Goal: Information Seeking & Learning: Check status

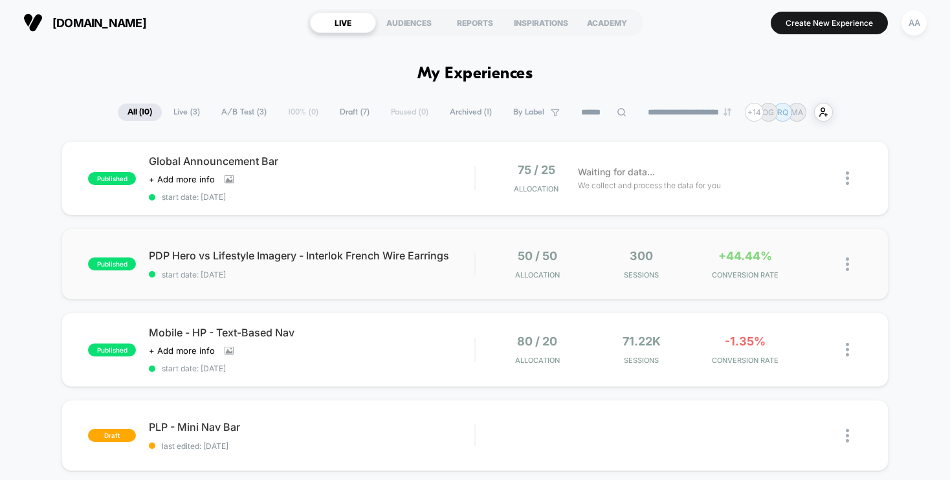
click at [668, 260] on img at bounding box center [847, 265] width 3 height 14
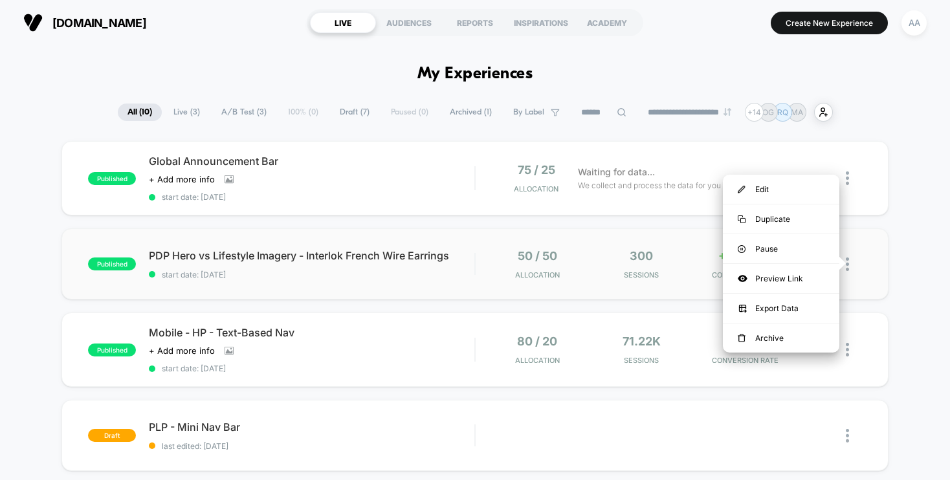
click at [668, 252] on div "published PDP Hero vs Lifestyle Imagery - Interlok French Wire Earrings start d…" at bounding box center [474, 263] width 826 height 71
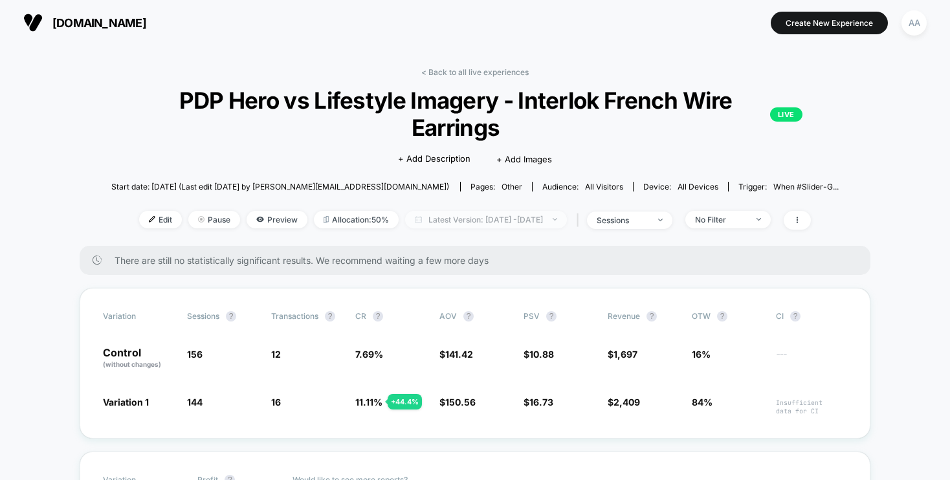
click at [567, 217] on span "Latest Version: [DATE] - [DATE]" at bounding box center [486, 219] width 162 height 17
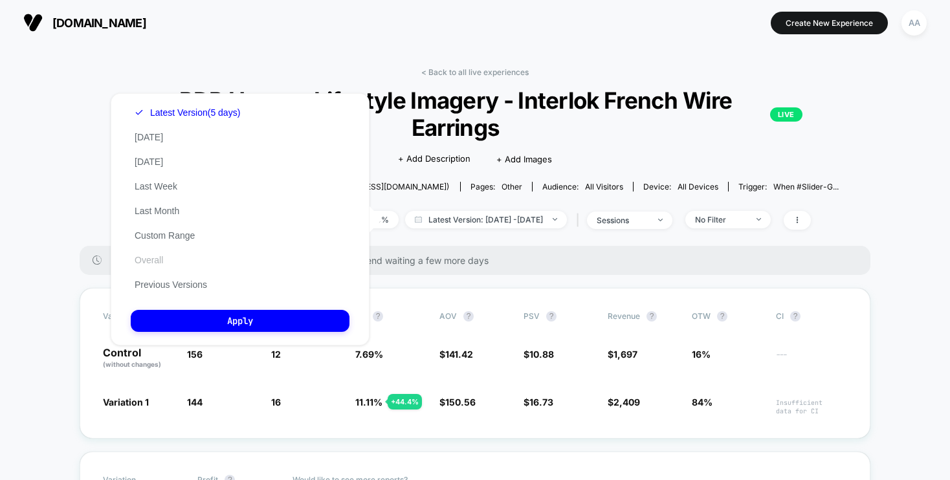
click at [140, 261] on button "Overall" at bounding box center [149, 260] width 36 height 12
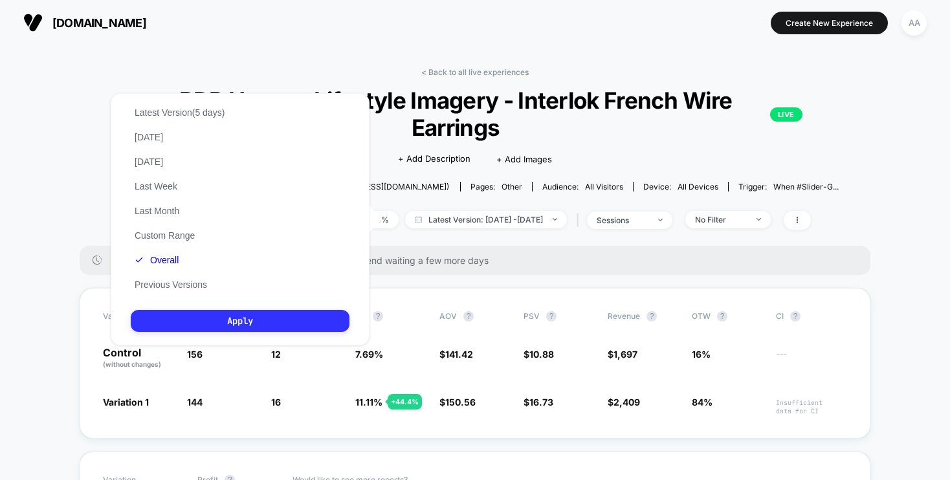
click at [238, 324] on button "Apply" at bounding box center [240, 321] width 219 height 22
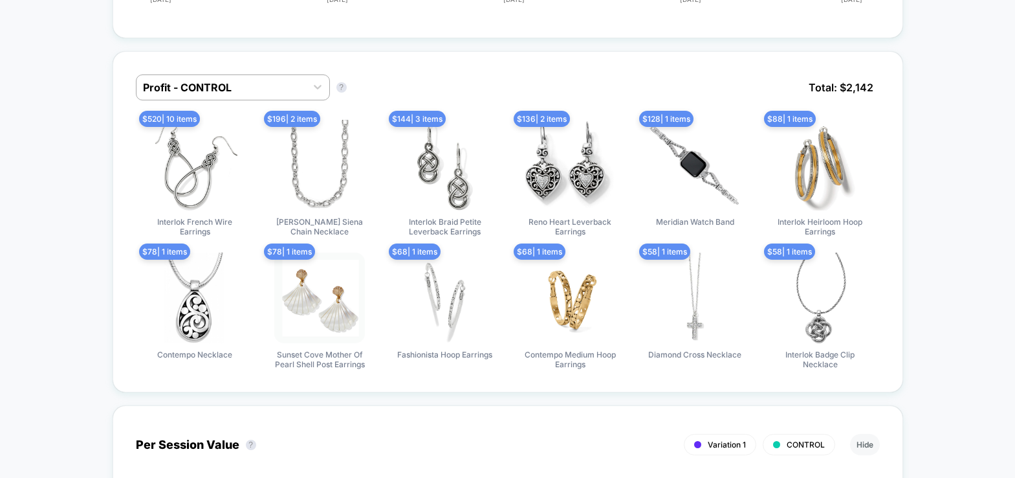
scroll to position [858, 0]
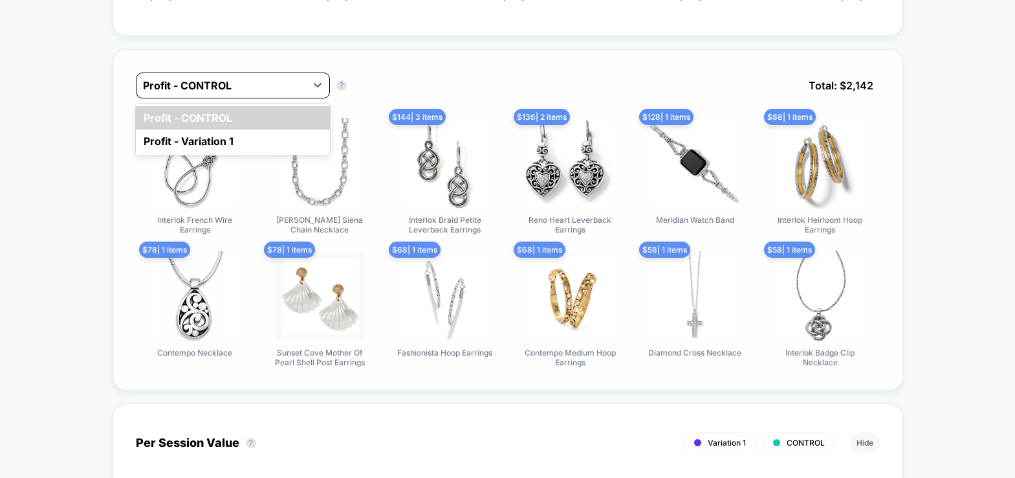
click at [225, 78] on div at bounding box center [221, 86] width 157 height 16
click at [213, 131] on div "Profit - Variation 1" at bounding box center [233, 140] width 194 height 23
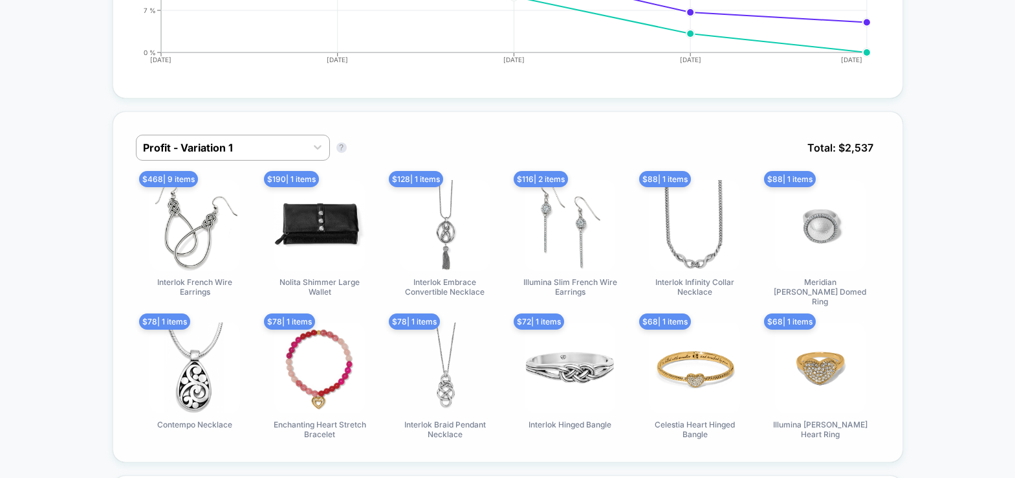
scroll to position [793, 0]
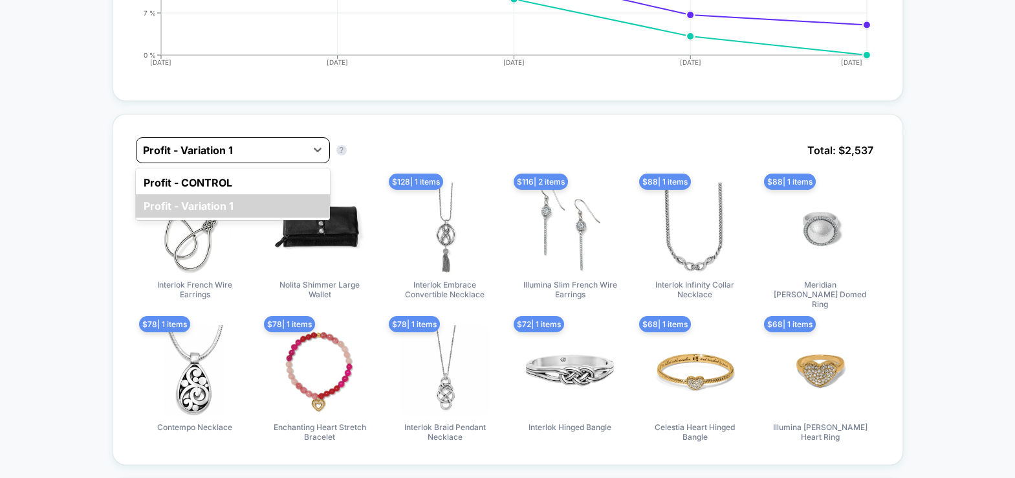
click at [232, 140] on div "Profit - Variation 1" at bounding box center [222, 150] width 170 height 21
click at [232, 178] on div "Profit - CONTROL" at bounding box center [233, 182] width 194 height 23
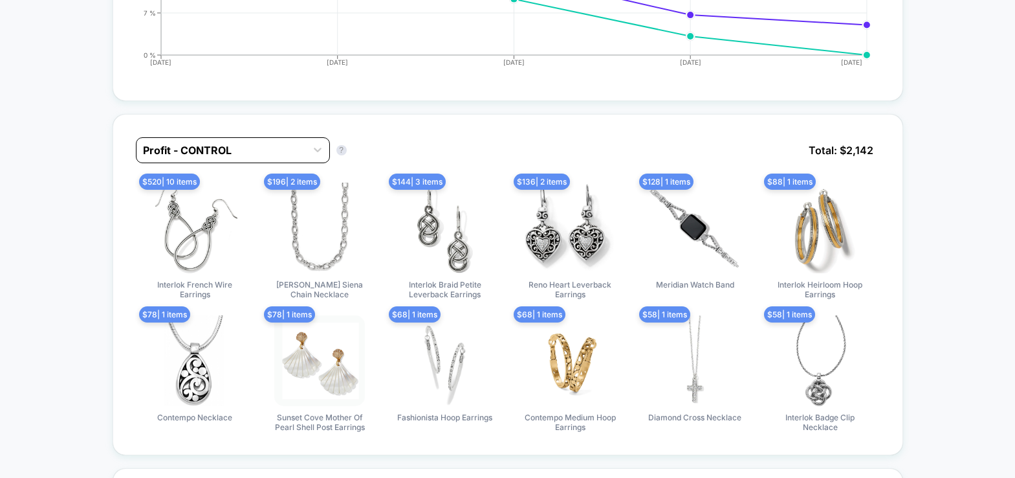
click at [234, 147] on div at bounding box center [221, 150] width 157 height 16
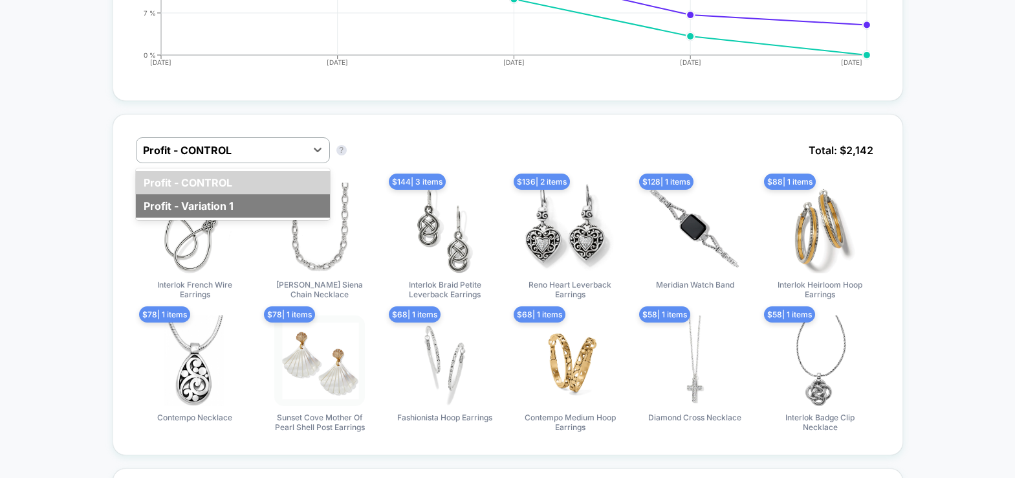
click at [223, 200] on div "Profit - Variation 1" at bounding box center [233, 205] width 194 height 23
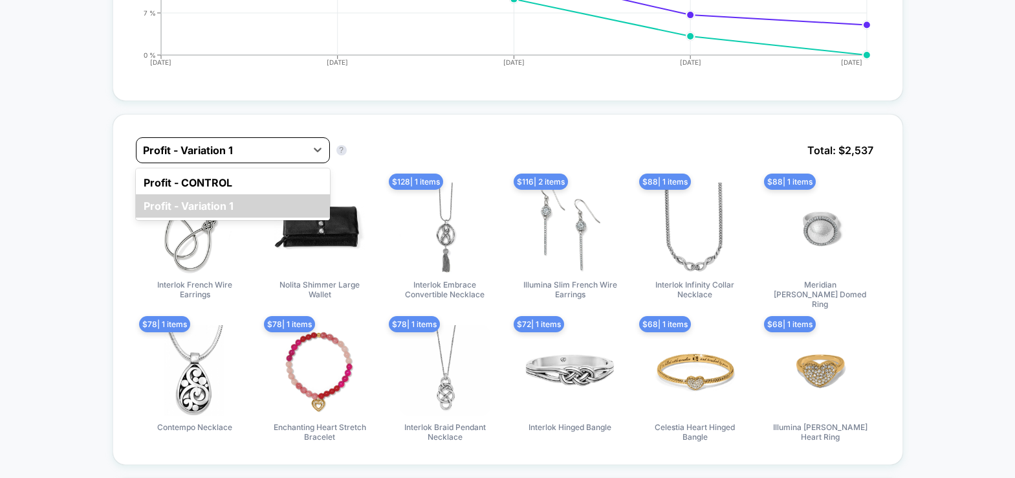
click at [251, 151] on div at bounding box center [221, 150] width 157 height 16
click at [239, 181] on div "Profit - CONTROL" at bounding box center [233, 182] width 194 height 23
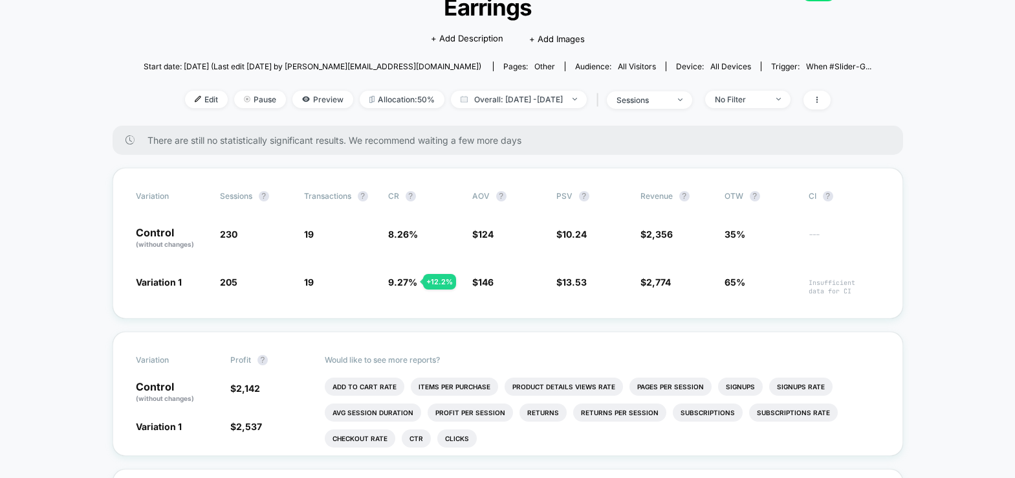
scroll to position [125, 0]
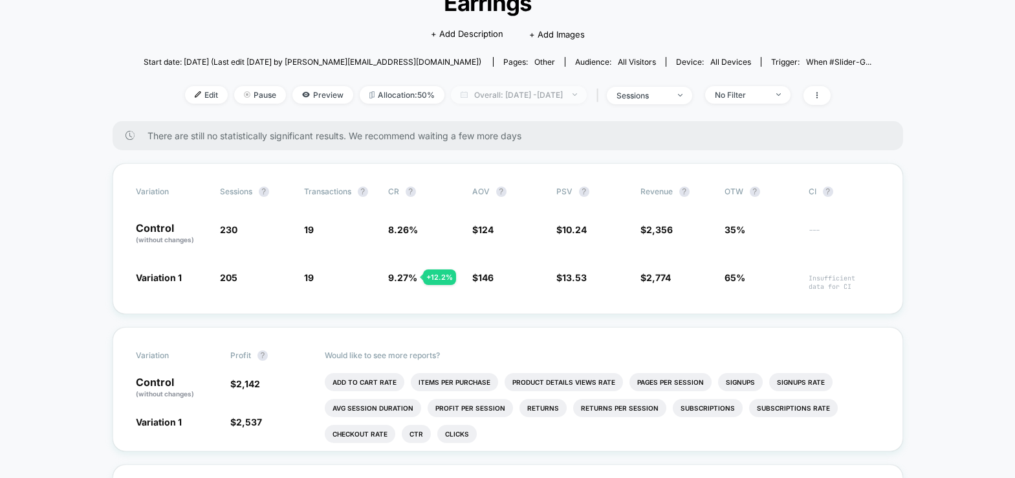
click at [571, 102] on span "Overall: [DATE] - [DATE]" at bounding box center [519, 94] width 136 height 17
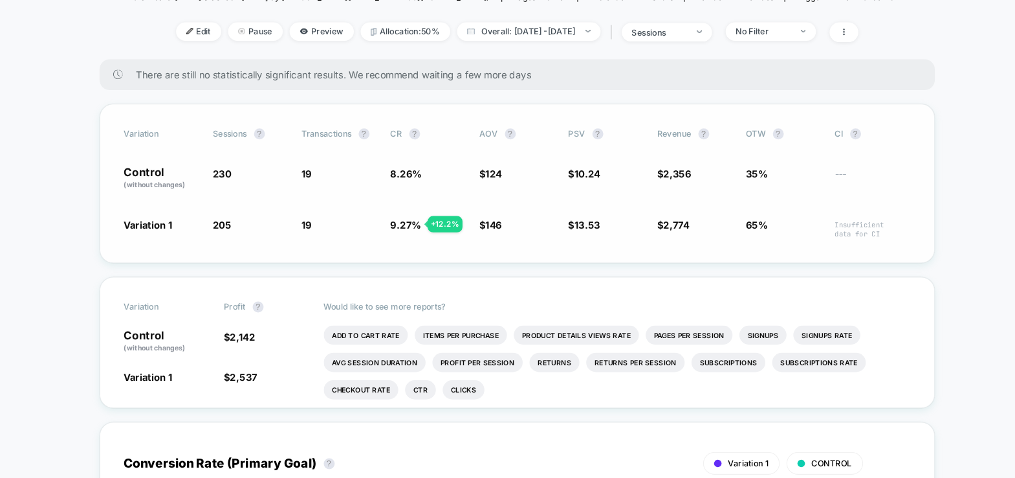
scroll to position [0, 0]
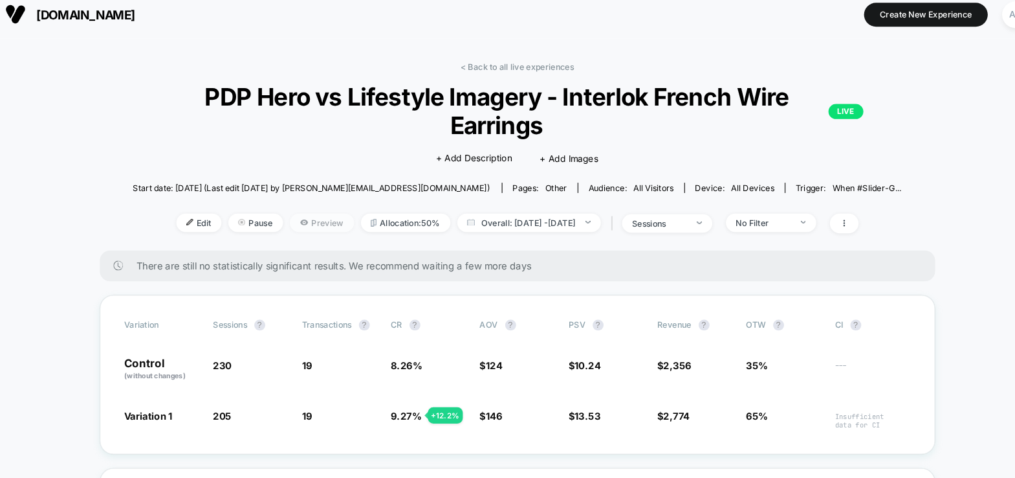
click at [307, 214] on span "Preview" at bounding box center [323, 219] width 61 height 17
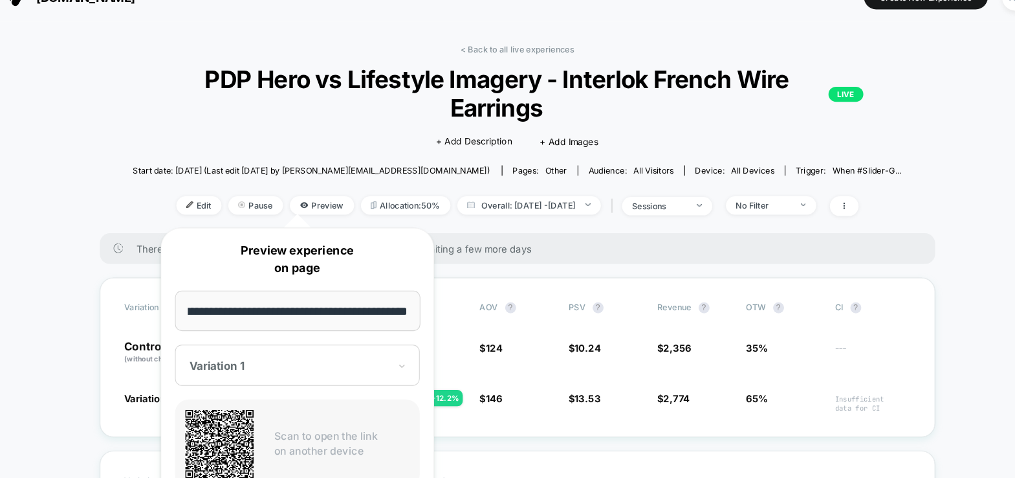
click at [345, 194] on span "Start date: [DATE] (Last edit [DATE] by [PERSON_NAME][EMAIL_ADDRESS][DOMAIN_NAM…" at bounding box center [313, 186] width 338 height 23
